Goal: Task Accomplishment & Management: Use online tool/utility

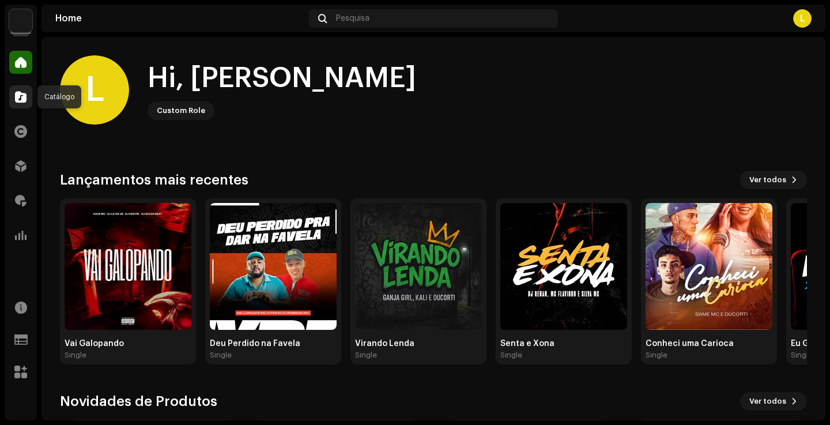
click at [26, 105] on div at bounding box center [20, 96] width 23 height 23
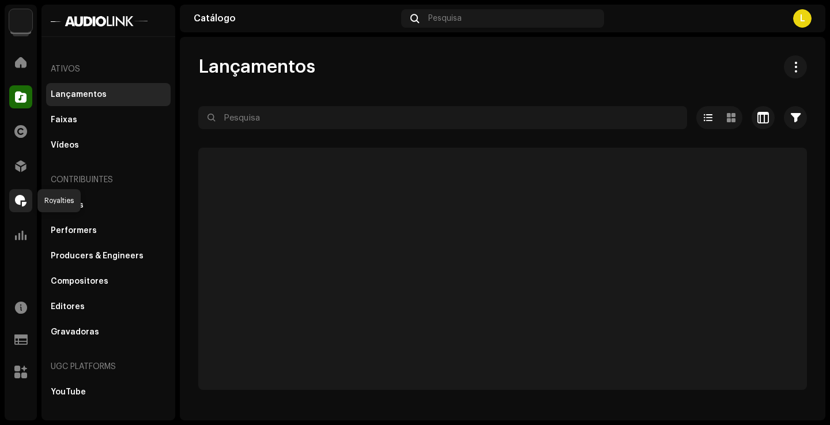
click at [24, 199] on span at bounding box center [21, 200] width 12 height 9
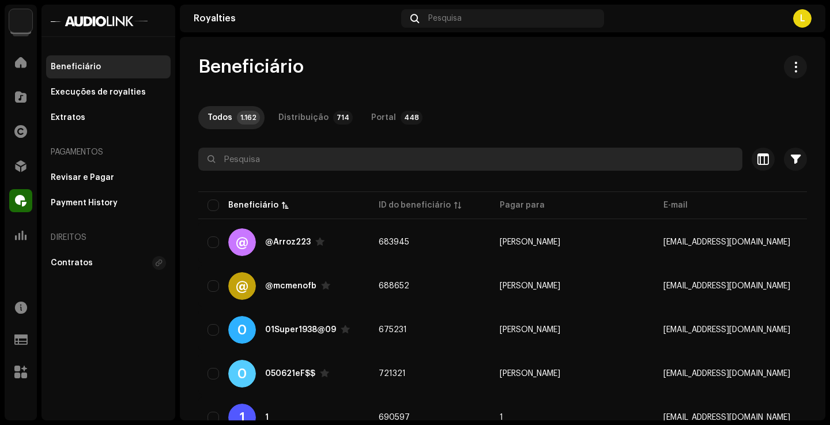
click at [413, 161] on input "text" at bounding box center [470, 158] width 544 height 23
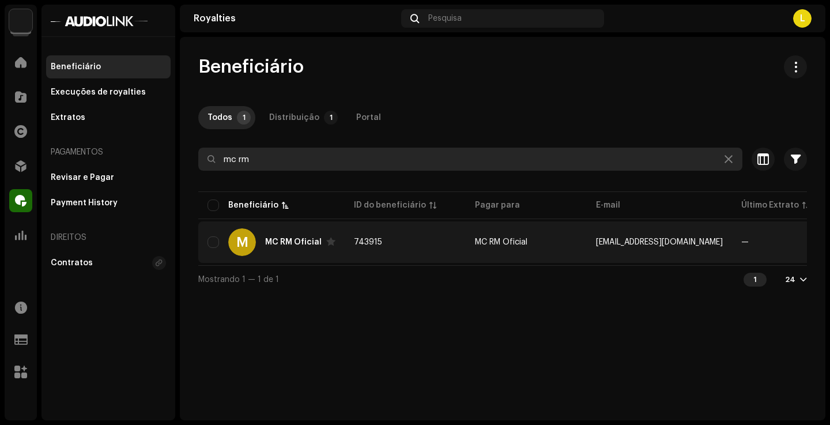
type input "mc rm"
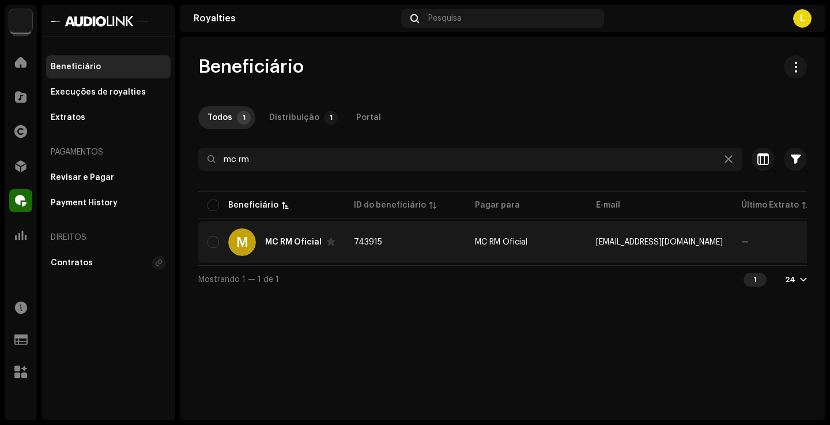
click at [293, 244] on div "MC RM Oficial" at bounding box center [293, 242] width 56 height 8
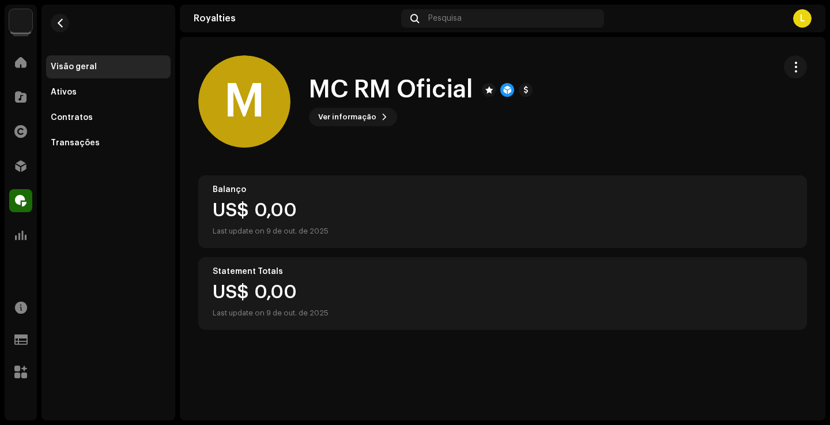
click at [807, 61] on div "M MC RM Oficial Ver informação" at bounding box center [502, 101] width 645 height 92
click at [782, 63] on div "M MC RM Oficial Ver informação" at bounding box center [502, 101] width 608 height 92
click at [789, 64] on button "button" at bounding box center [795, 66] width 23 height 23
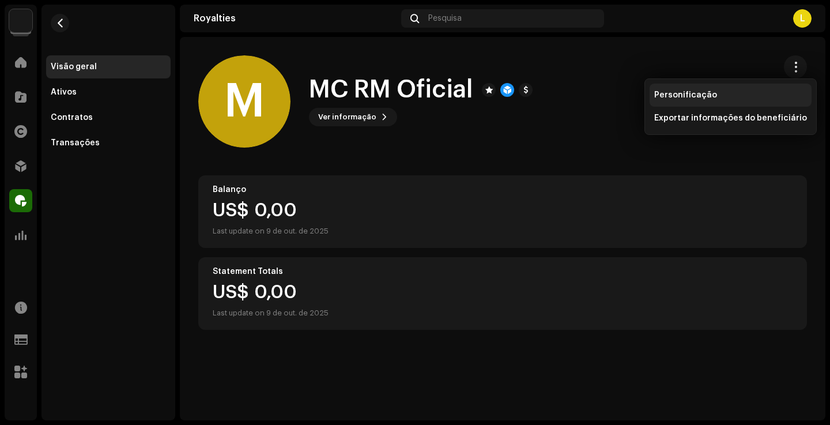
click at [725, 97] on div "Personificação" at bounding box center [730, 94] width 153 height 9
